Goal: Communication & Community: Answer question/provide support

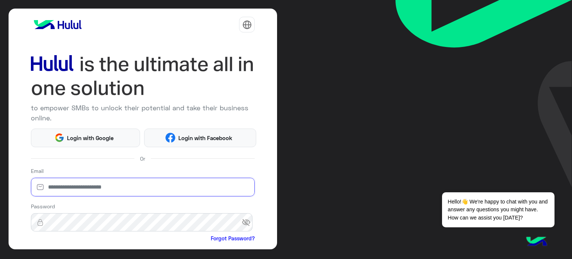
type input "**********"
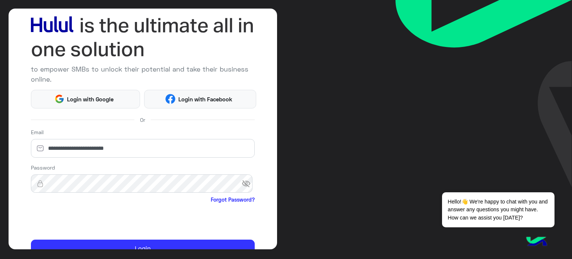
scroll to position [76, 0]
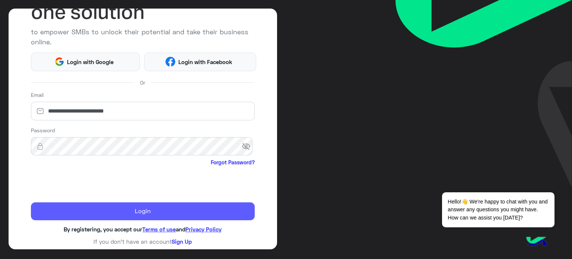
click at [185, 204] on button "Login" at bounding box center [143, 211] width 224 height 18
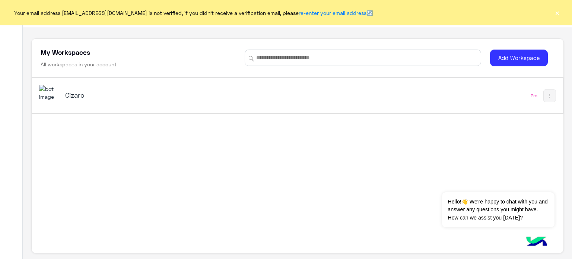
click at [86, 95] on h5 "Cizaro" at bounding box center [158, 94] width 186 height 9
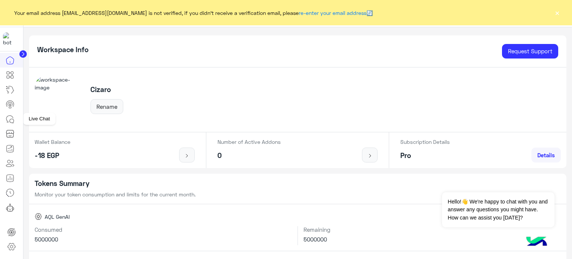
click at [12, 119] on icon at bounding box center [10, 119] width 9 height 9
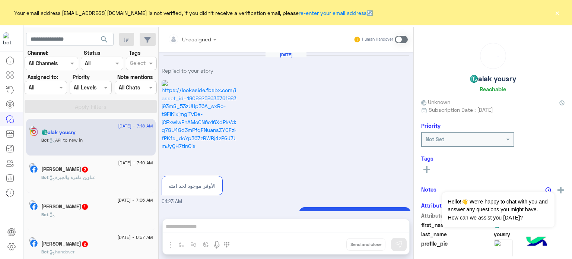
scroll to position [537, 0]
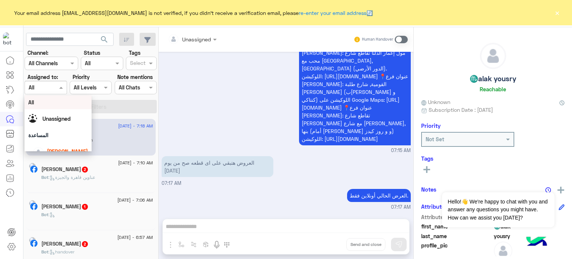
click at [48, 85] on div at bounding box center [45, 87] width 41 height 9
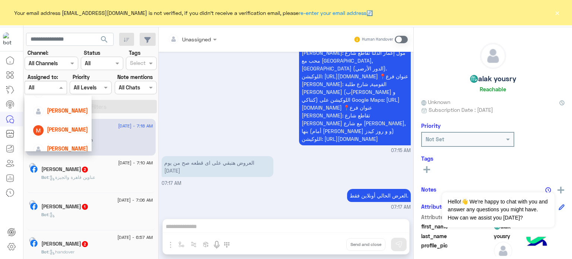
scroll to position [85, 0]
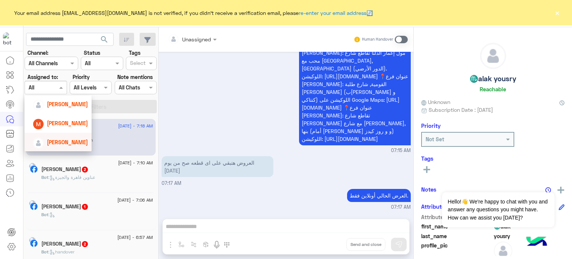
click at [62, 142] on span "[PERSON_NAME]" at bounding box center [67, 142] width 41 height 6
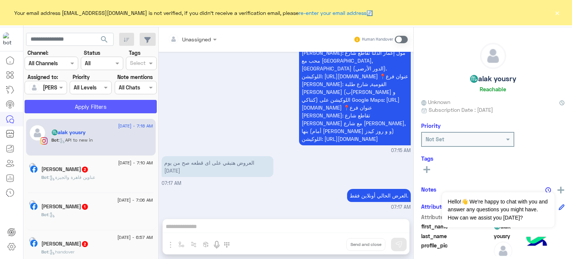
click at [85, 111] on button "Apply Filters" at bounding box center [91, 106] width 132 height 13
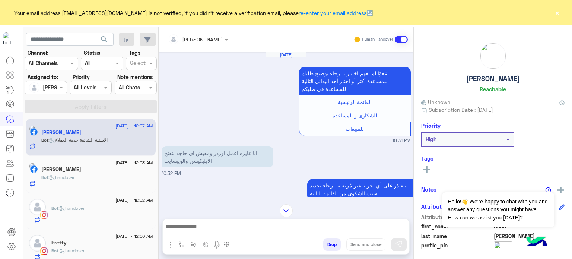
scroll to position [416, 0]
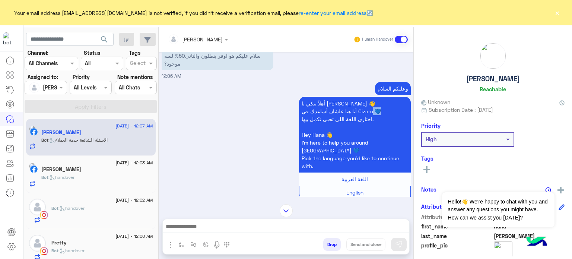
drag, startPoint x: 380, startPoint y: 111, endPoint x: 372, endPoint y: 110, distance: 7.5
click at [372, 110] on p "أهلاً بيكي يا Hana 👋 أنا هنا علشان أساعدك في Cizaro 💙 اختاري اللغة اللي تحبي نك…" at bounding box center [355, 135] width 112 height 76
copy p "💙"
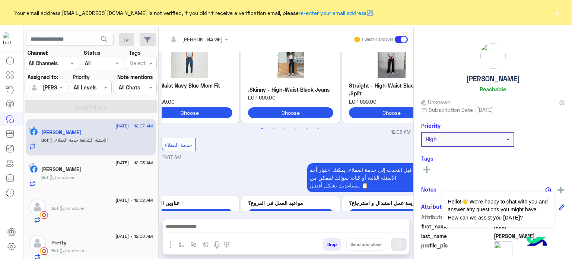
scroll to position [834, 0]
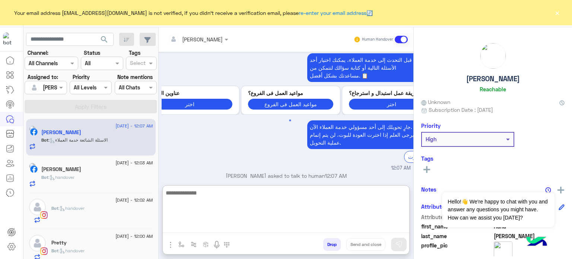
click at [255, 228] on textarea at bounding box center [286, 210] width 246 height 45
type textarea "*"
paste textarea "****"
type textarea "**********"
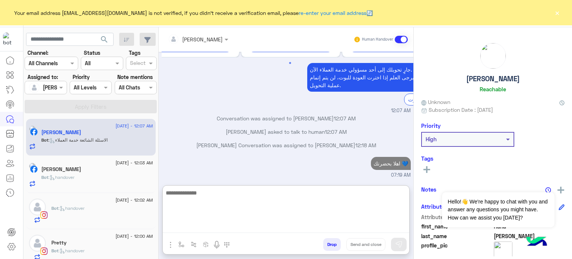
scroll to position [905, 0]
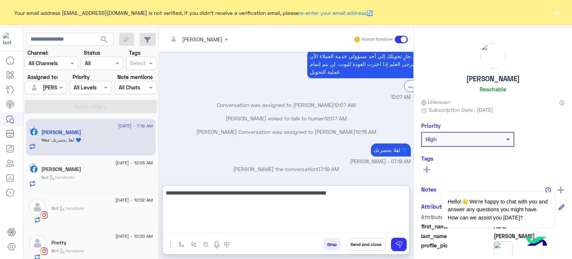
type textarea "**********"
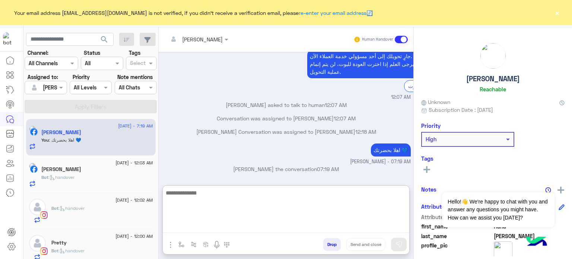
scroll to position [937, 0]
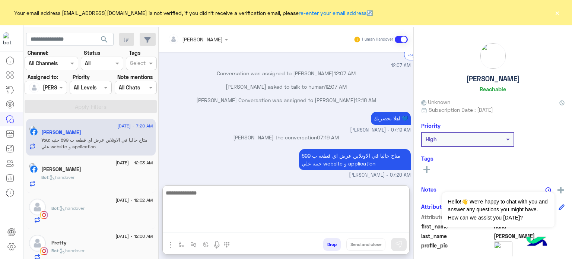
type textarea "*"
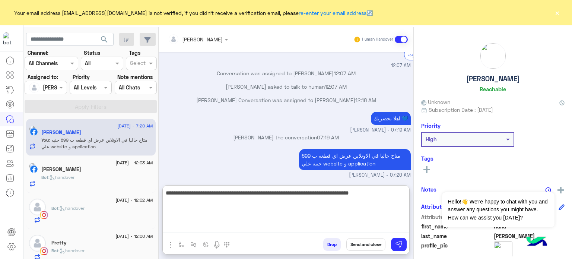
type textarea "**********"
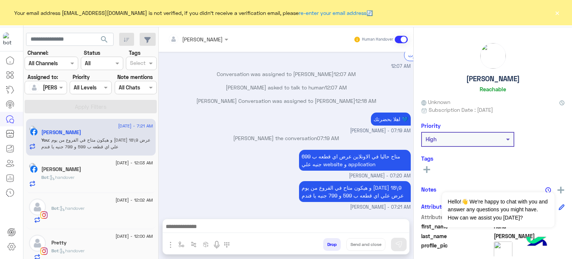
scroll to position [951, 0]
click at [93, 176] on div "Bot : handover" at bounding box center [97, 180] width 112 height 13
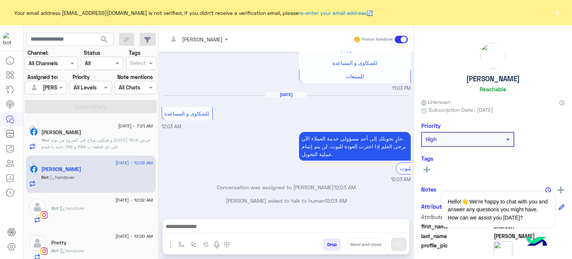
scroll to position [722, 0]
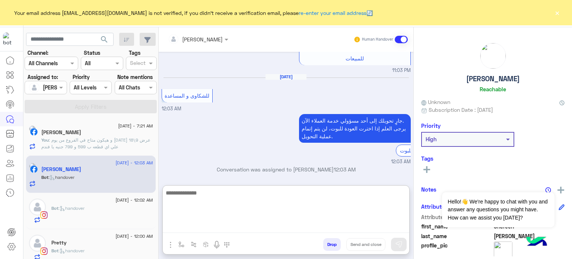
click at [274, 228] on textarea at bounding box center [286, 210] width 246 height 45
type textarea "*"
type textarea "**********"
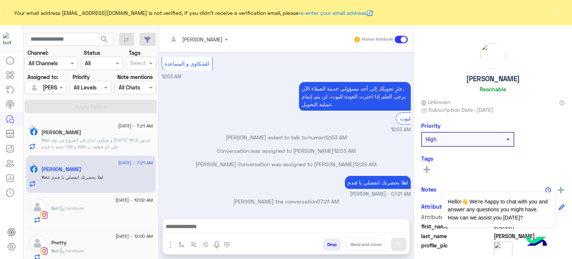
scroll to position [769, 0]
click at [124, 217] on div "Bot : handover" at bounding box center [102, 214] width 102 height 19
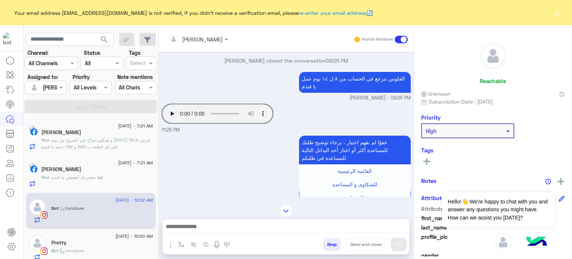
scroll to position [641, 0]
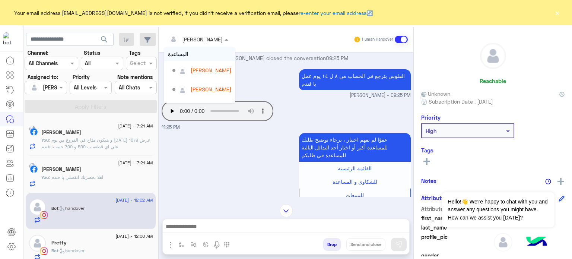
click at [202, 43] on div "Mona Farag" at bounding box center [195, 39] width 55 height 15
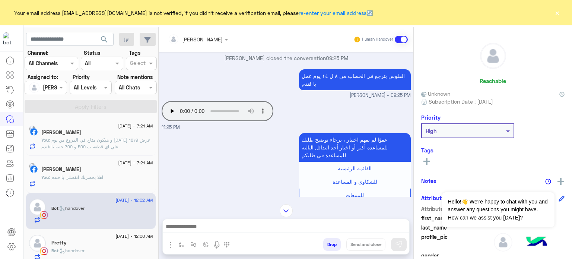
click at [244, 76] on div "الفلوس بترجع في الحساب من ٨ ل ١٤ يوم عمل يا فنذم Mariam Saber - 09:25 PM" at bounding box center [286, 83] width 249 height 32
click at [105, 247] on div "Bot : handover" at bounding box center [102, 253] width 102 height 13
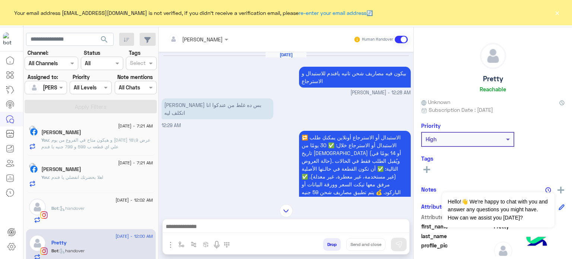
scroll to position [417, 0]
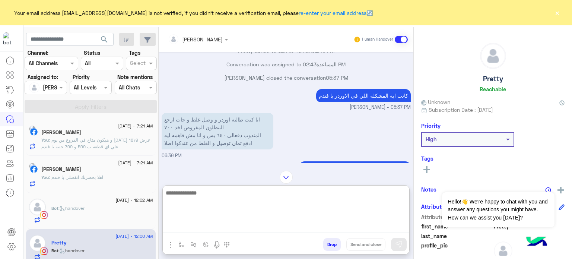
click at [205, 224] on textarea at bounding box center [286, 210] width 246 height 45
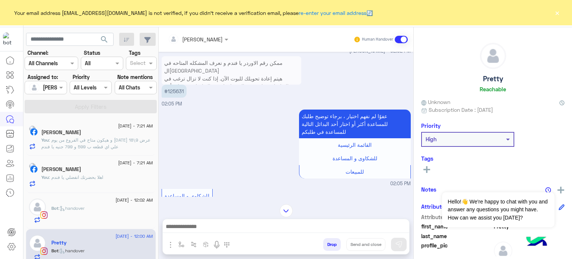
scroll to position [87, 0]
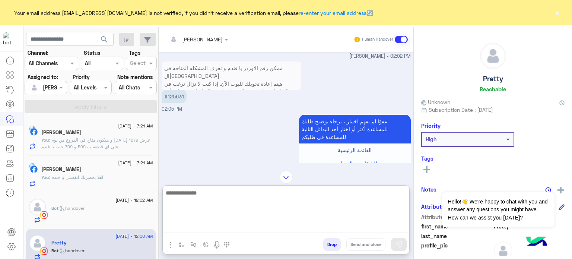
click at [232, 226] on textarea at bounding box center [286, 210] width 246 height 45
type textarea "**********"
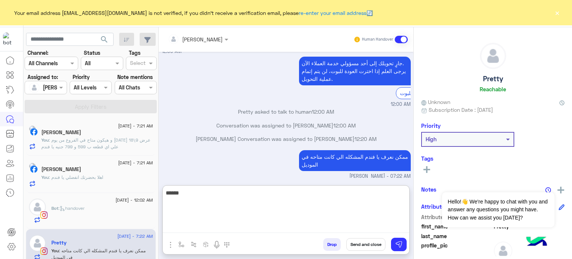
scroll to position [1204, 0]
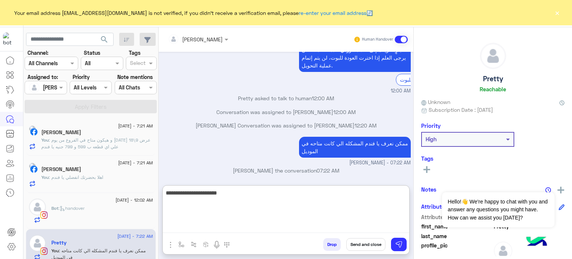
type textarea "**********"
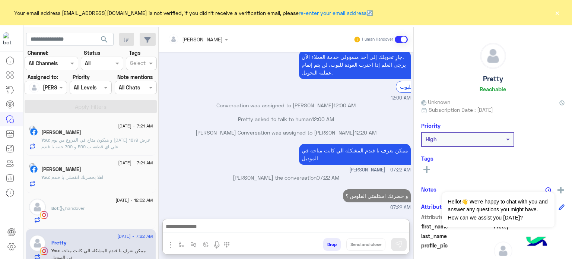
scroll to position [1203, 0]
click at [92, 214] on div "Bot : handover" at bounding box center [102, 214] width 102 height 19
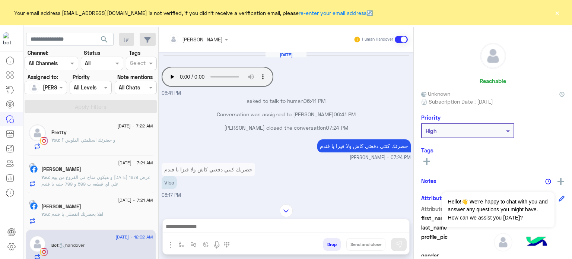
scroll to position [290, 0]
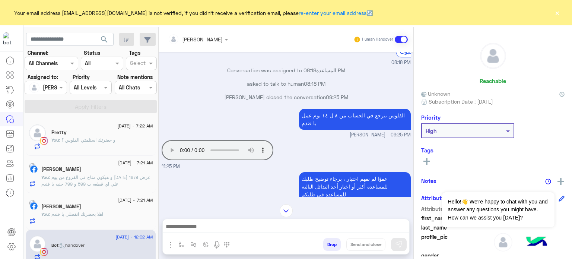
click at [334, 146] on div "Your browser does not support the audio tag. 11:25 PM" at bounding box center [286, 154] width 249 height 32
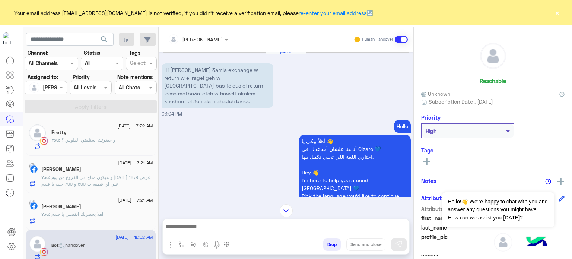
scroll to position [0, 0]
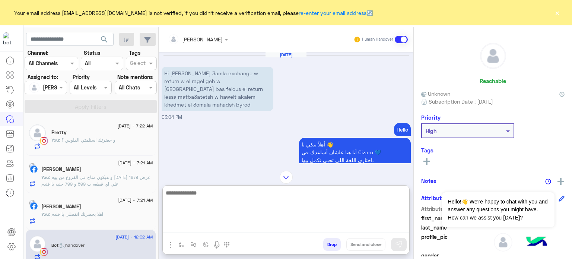
click at [214, 229] on textarea at bounding box center [286, 210] width 246 height 45
type textarea "**********"
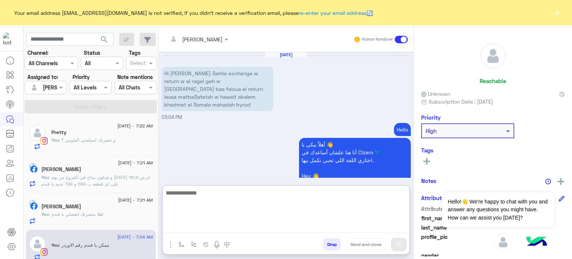
scroll to position [1754, 0]
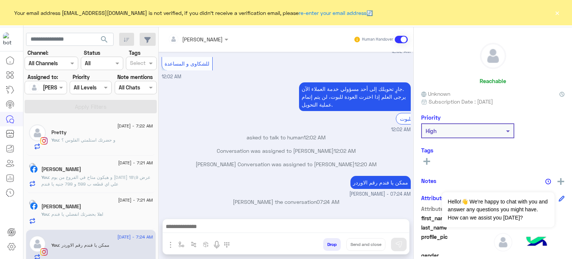
click at [204, 80] on div "جارٍ تحويلك إلى أحد مسؤولي خدمة العملاء الآن. يرجى العلم إذا اخترت العودة للبوت…" at bounding box center [286, 106] width 249 height 53
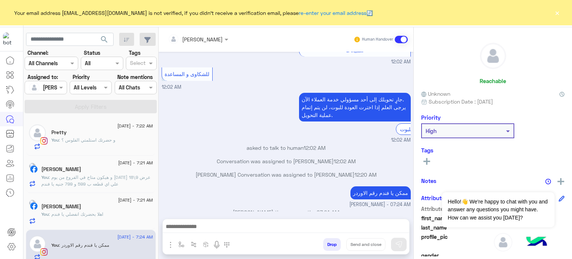
scroll to position [1721, 0]
